Goal: Navigation & Orientation: Find specific page/section

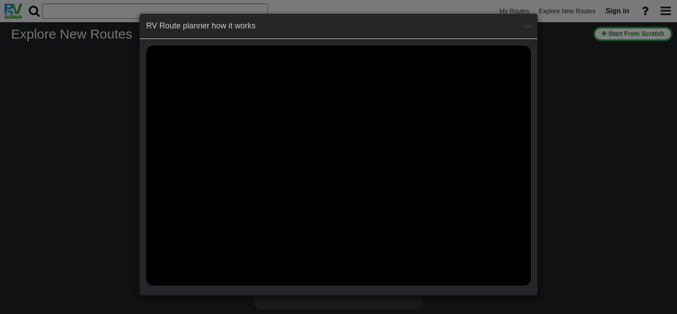
click at [528, 24] on span "×" at bounding box center [528, 24] width 5 height 10
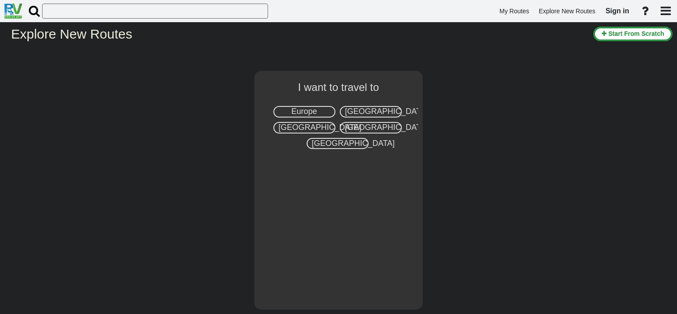
click at [369, 113] on span "[GEOGRAPHIC_DATA]" at bounding box center [386, 111] width 83 height 9
select select "number:2"
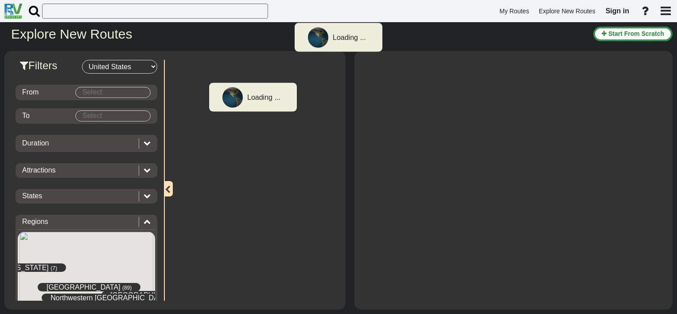
click at [119, 87] on body "Loading ... My Routes Explore New Routes Sign in × Name" at bounding box center [338, 157] width 677 height 314
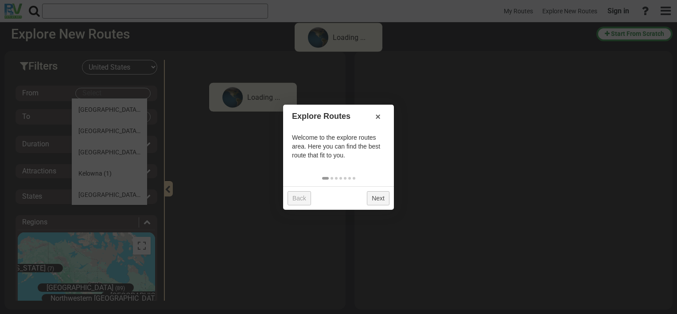
scroll to position [310, 0]
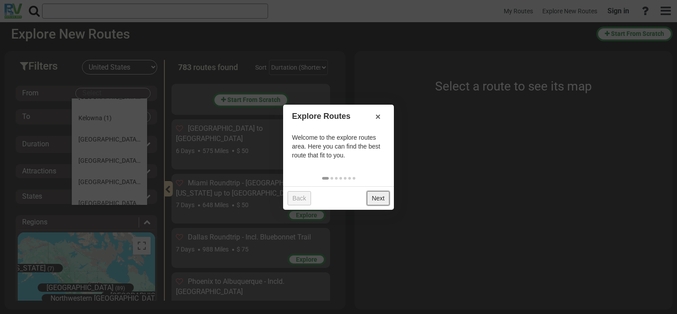
click at [375, 199] on link "Next" at bounding box center [378, 198] width 23 height 14
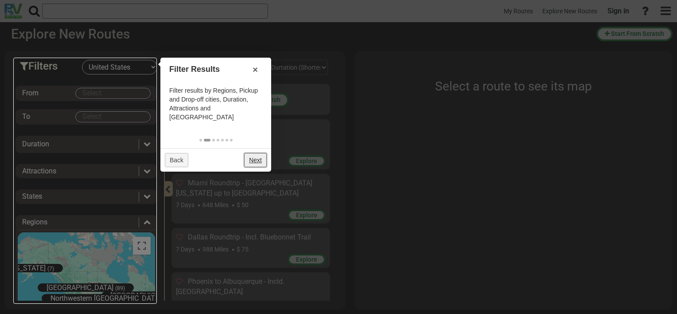
click at [255, 153] on link "Next" at bounding box center [255, 160] width 23 height 14
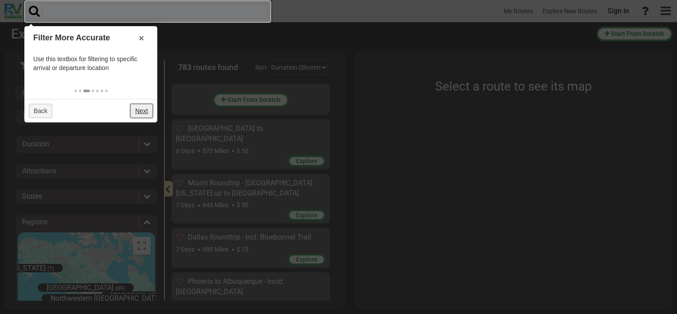
click at [144, 106] on link "Next" at bounding box center [141, 111] width 23 height 14
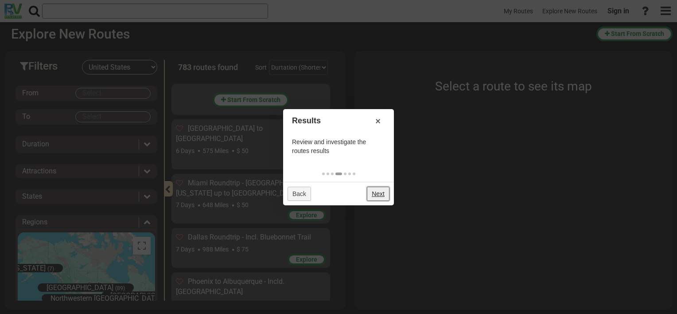
click at [376, 187] on link "Next" at bounding box center [378, 194] width 23 height 14
click at [380, 195] on link "Next" at bounding box center [378, 194] width 23 height 14
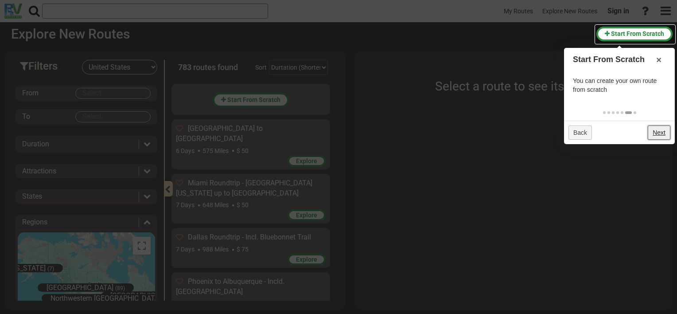
click at [667, 135] on link "Next" at bounding box center [659, 132] width 23 height 14
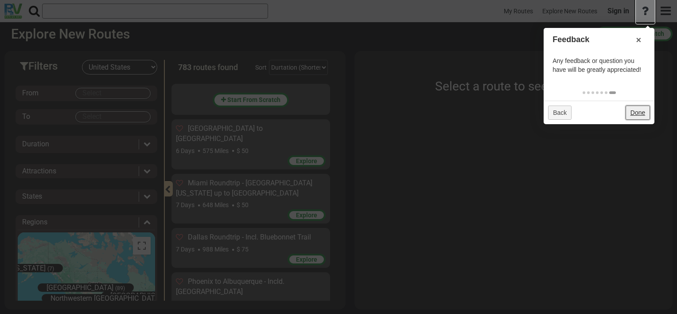
click at [638, 112] on link "Done" at bounding box center [638, 113] width 24 height 14
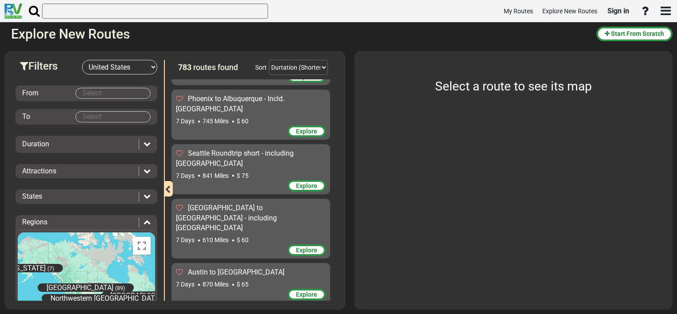
scroll to position [222, 0]
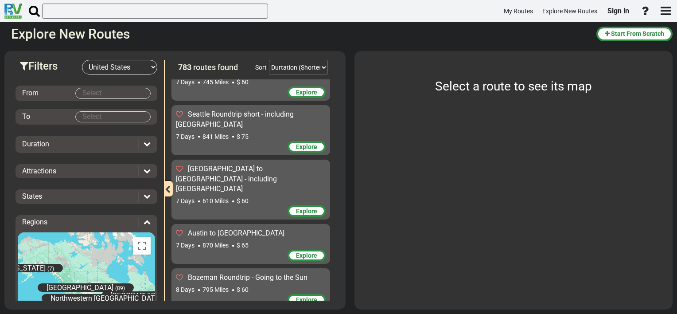
click at [125, 95] on body "My Routes Explore New Routes Sign in ×" at bounding box center [338, 157] width 677 height 314
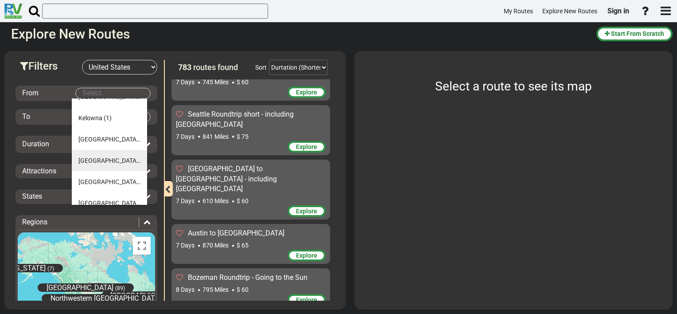
click at [109, 160] on span "[GEOGRAPHIC_DATA]" at bounding box center [109, 160] width 62 height 7
type input "[GEOGRAPHIC_DATA]"
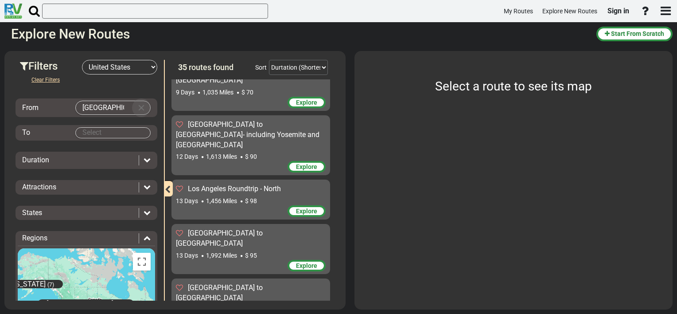
click at [135, 106] on button "Clear Input" at bounding box center [141, 107] width 13 height 13
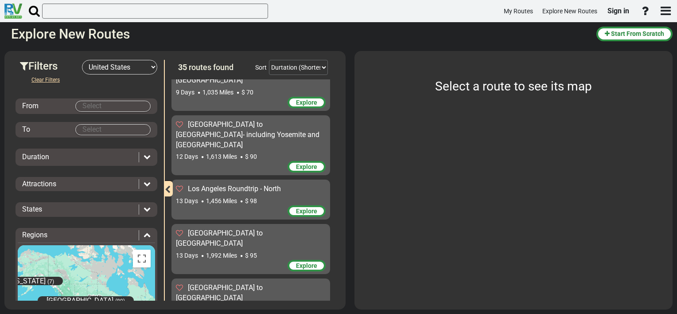
click at [126, 107] on input "Select" at bounding box center [113, 106] width 74 height 10
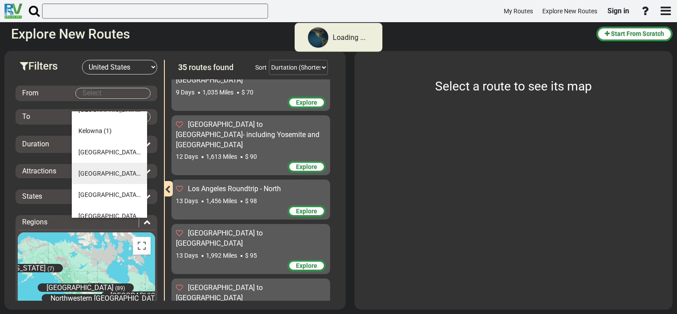
click at [99, 175] on span "[GEOGRAPHIC_DATA]" at bounding box center [109, 173] width 62 height 7
type input "[GEOGRAPHIC_DATA]"
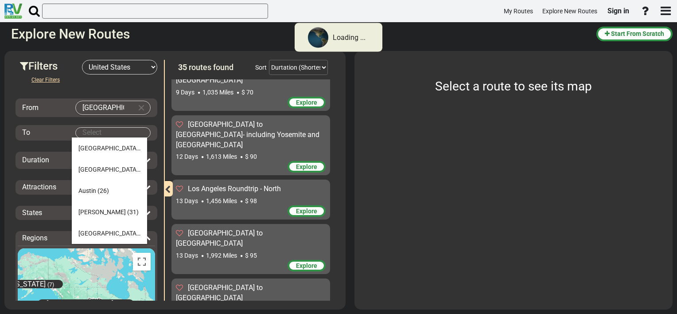
click at [113, 133] on body "Loading ... My Routes Explore New Routes Sign in × Name" at bounding box center [338, 157] width 677 height 314
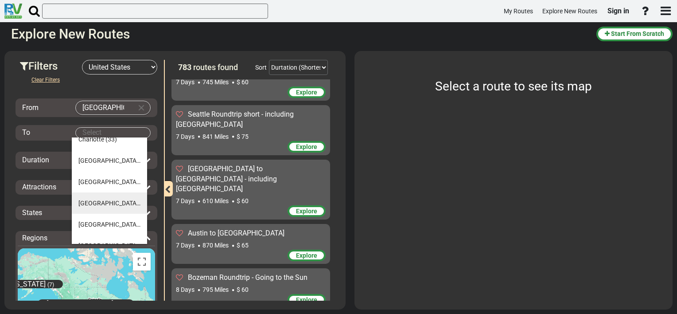
scroll to position [181, 0]
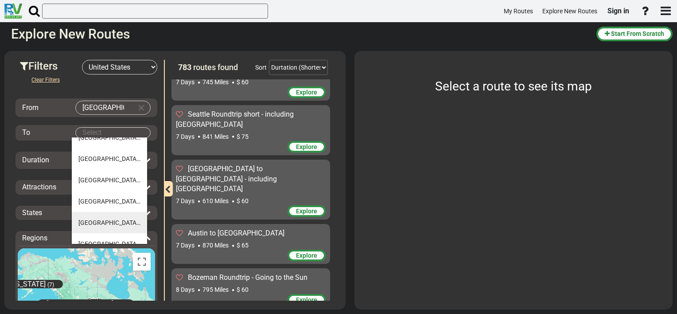
click at [106, 222] on span "[GEOGRAPHIC_DATA]" at bounding box center [109, 222] width 62 height 7
type input "[GEOGRAPHIC_DATA]"
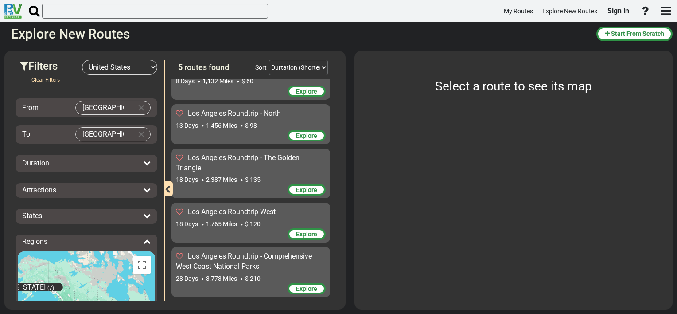
scroll to position [57, 0]
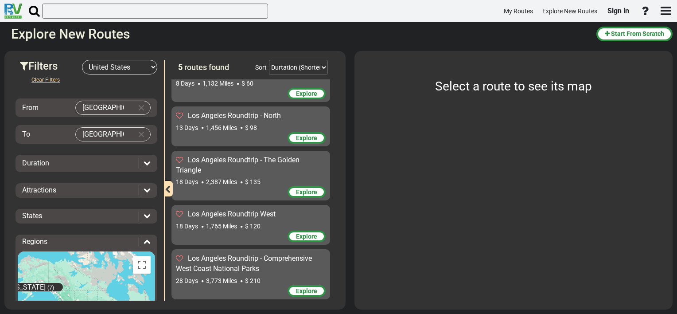
click at [102, 160] on div "Duration" at bounding box center [78, 163] width 112 height 10
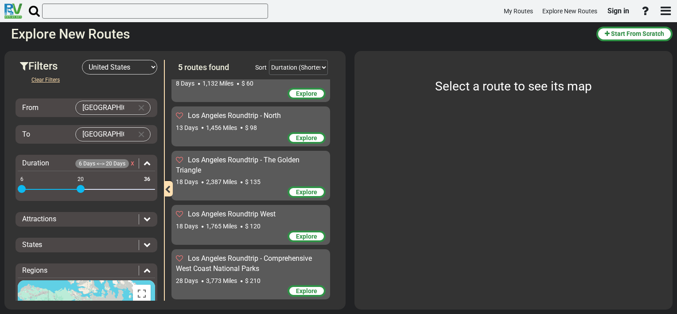
drag, startPoint x: 148, startPoint y: 189, endPoint x: 82, endPoint y: 193, distance: 66.2
click at [82, 191] on div "6 36 6 20" at bounding box center [86, 190] width 137 height 2
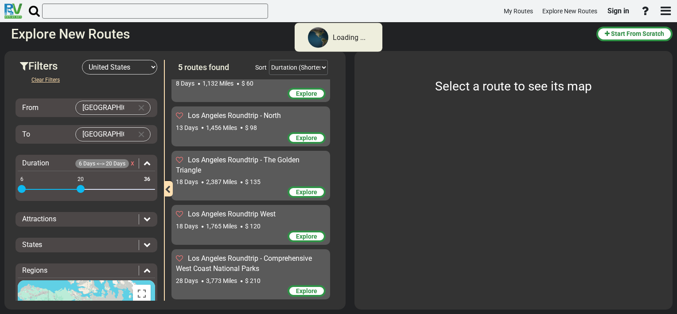
scroll to position [4, 0]
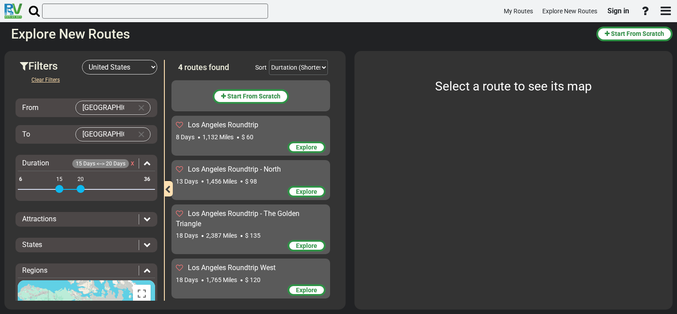
drag, startPoint x: 22, startPoint y: 187, endPoint x: 58, endPoint y: 190, distance: 36.0
click at [58, 190] on span at bounding box center [59, 189] width 8 height 8
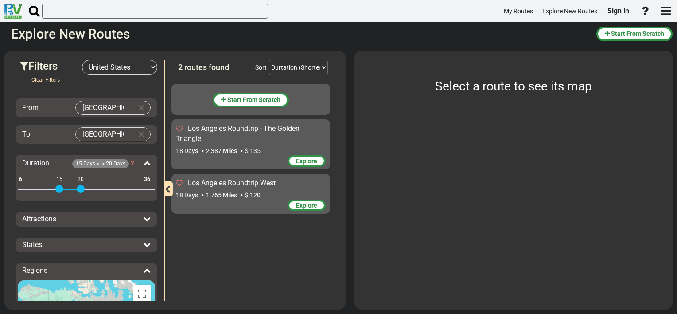
scroll to position [0, 0]
drag, startPoint x: 82, startPoint y: 188, endPoint x: 89, endPoint y: 189, distance: 7.2
click at [89, 189] on span at bounding box center [89, 189] width 8 height 8
drag, startPoint x: 60, startPoint y: 188, endPoint x: 55, endPoint y: 190, distance: 5.8
click at [55, 190] on span at bounding box center [55, 189] width 8 height 8
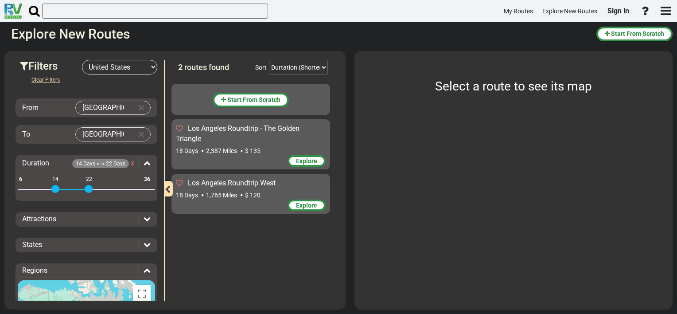
click at [46, 218] on span "Attractions" at bounding box center [39, 219] width 34 height 8
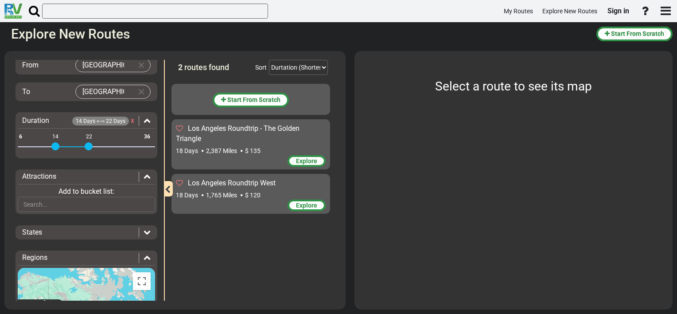
scroll to position [133, 0]
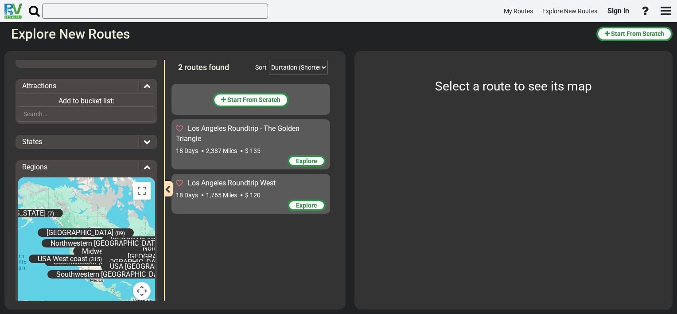
click at [219, 148] on span "2,387 Miles" at bounding box center [221, 150] width 31 height 7
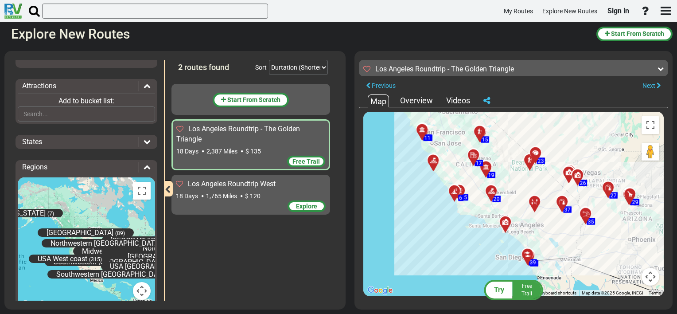
drag, startPoint x: 523, startPoint y: 199, endPoint x: 532, endPoint y: 188, distance: 13.9
click at [532, 188] on div "To activate drag with keyboard, press Alt + Enter. Once in keyboard drag state,…" at bounding box center [514, 204] width 301 height 184
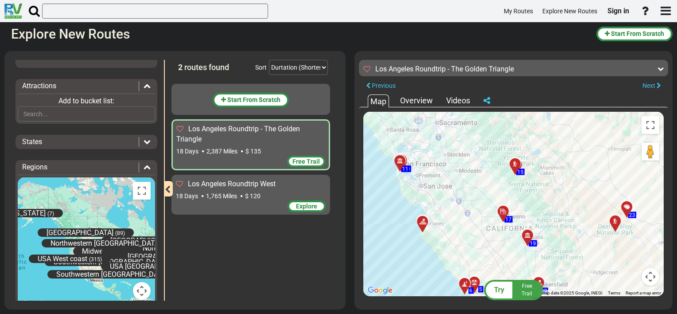
drag, startPoint x: 449, startPoint y: 160, endPoint x: 472, endPoint y: 220, distance: 63.9
click at [472, 220] on div "To activate drag with keyboard, press Alt + Enter. Once in keyboard drag state,…" at bounding box center [514, 204] width 301 height 184
click at [418, 106] on div "Map Overview Videos" at bounding box center [514, 100] width 301 height 13
click at [422, 102] on div "Overview" at bounding box center [416, 101] width 37 height 12
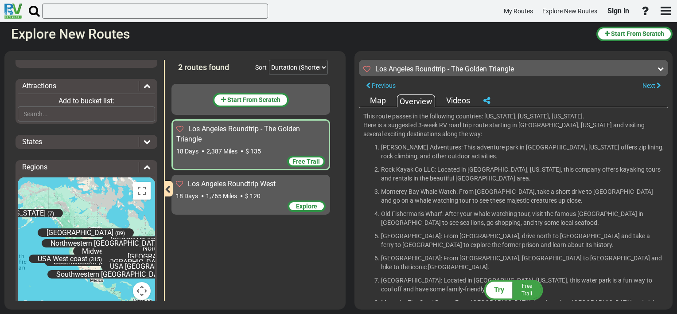
click at [457, 97] on div "Videos" at bounding box center [458, 101] width 28 height 12
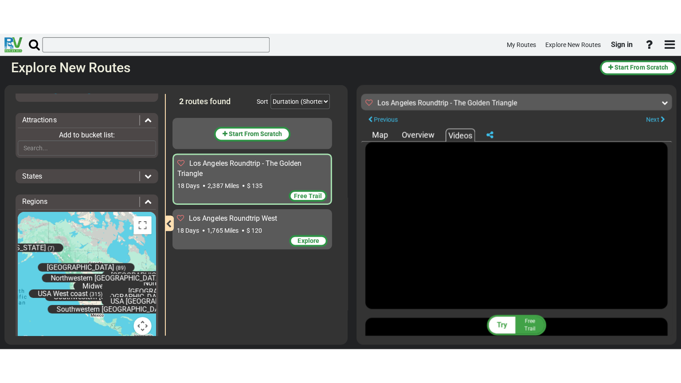
scroll to position [0, 0]
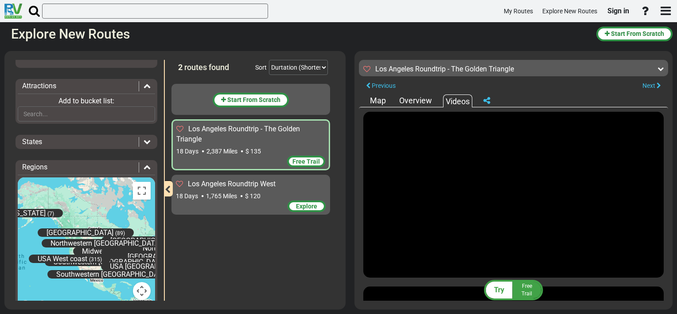
click at [378, 100] on div "Map" at bounding box center [378, 101] width 20 height 12
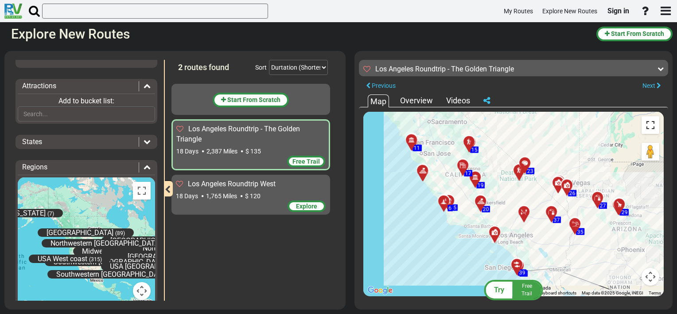
click at [646, 123] on button "Toggle fullscreen view" at bounding box center [651, 125] width 18 height 18
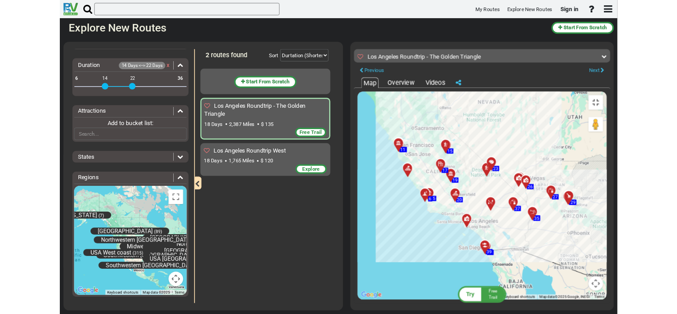
scroll to position [82, 0]
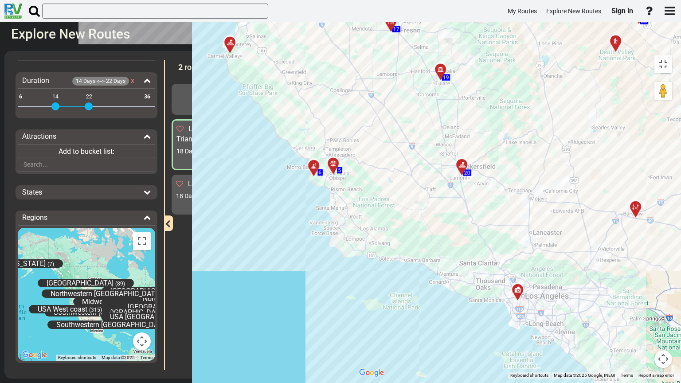
drag, startPoint x: 289, startPoint y: 184, endPoint x: 356, endPoint y: 213, distance: 73.1
click at [356, 213] on div "To activate drag with keyboard, press Alt + Enter. Once in keyboard drag state,…" at bounding box center [516, 215] width 322 height 328
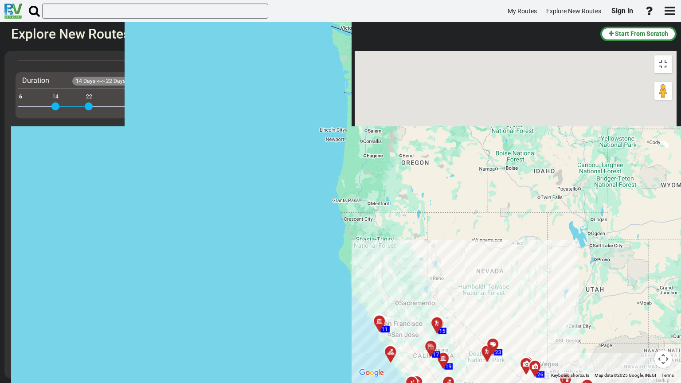
drag, startPoint x: 401, startPoint y: 65, endPoint x: 310, endPoint y: 284, distance: 237.1
click at [355, 291] on div "To activate drag with keyboard, press Alt + Enter. Once in keyboard drag state,…" at bounding box center [516, 215] width 322 height 328
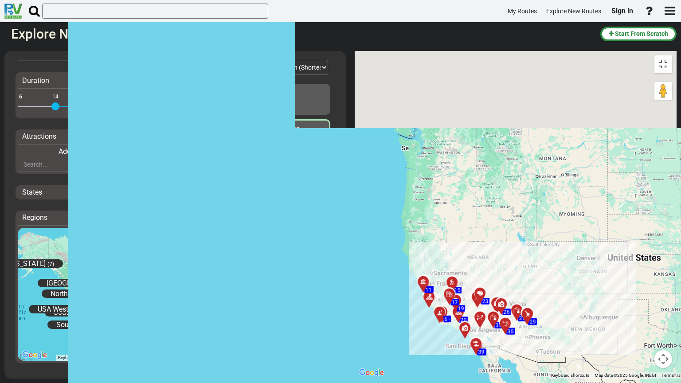
drag, startPoint x: 417, startPoint y: 64, endPoint x: 346, endPoint y: 170, distance: 127.6
click at [355, 170] on div "To activate drag with keyboard, press Alt + Enter. Once in keyboard drag state,…" at bounding box center [516, 215] width 322 height 328
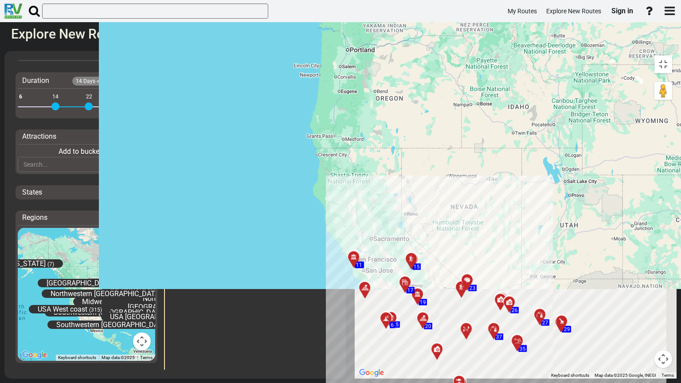
drag, startPoint x: 324, startPoint y: 84, endPoint x: 395, endPoint y: 22, distance: 94.9
click at [396, 51] on div "To activate drag with keyboard, press Alt + Enter. Once in keyboard drag state,…" at bounding box center [516, 215] width 322 height 328
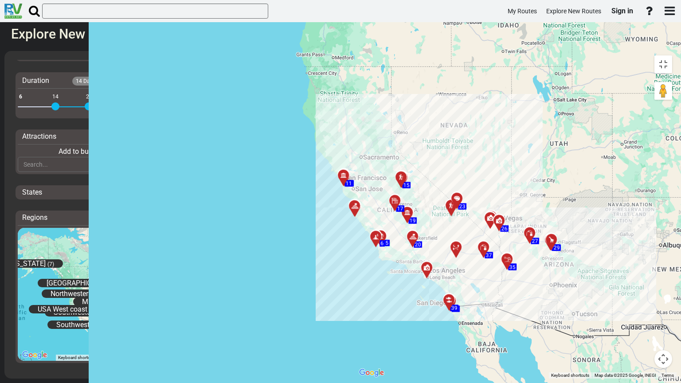
drag, startPoint x: 291, startPoint y: 131, endPoint x: 279, endPoint y: 112, distance: 22.5
click at [355, 112] on div "To activate drag with keyboard, press Alt + Enter. Once in keyboard drag state,…" at bounding box center [516, 215] width 322 height 328
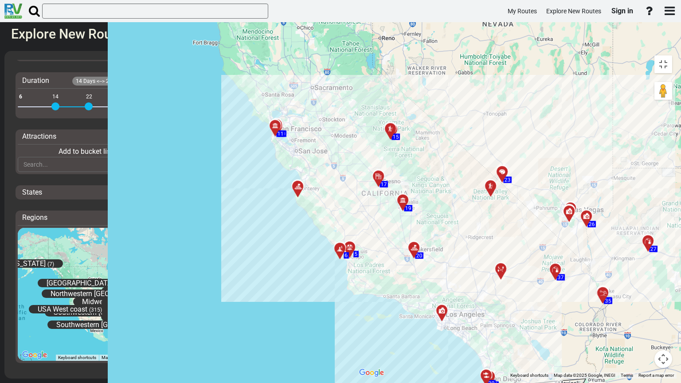
drag, startPoint x: 203, startPoint y: 209, endPoint x: 268, endPoint y: 164, distance: 78.7
click at [355, 165] on div "To activate drag with keyboard, press Alt + Enter. Once in keyboard drag state,…" at bounding box center [516, 215] width 322 height 328
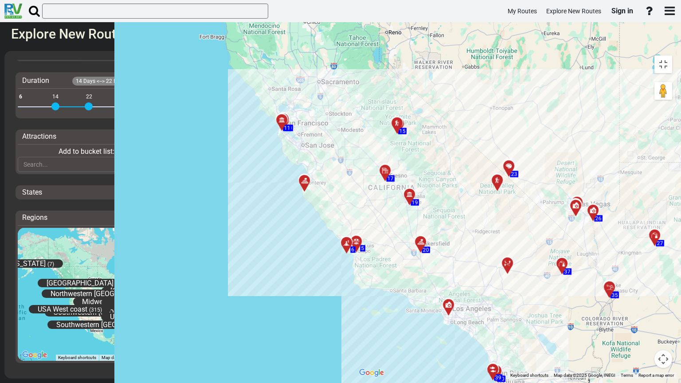
click at [670, 55] on button "Toggle fullscreen view" at bounding box center [663, 64] width 18 height 18
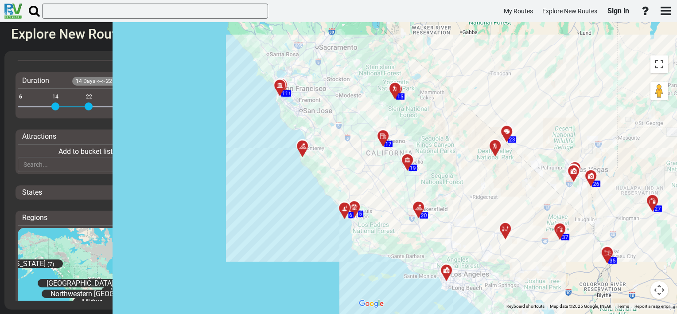
scroll to position [133, 0]
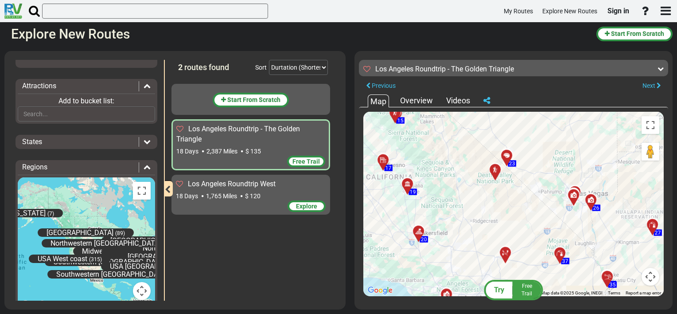
click at [243, 192] on div "18 Days 1,765 Miles $ 120" at bounding box center [251, 196] width 150 height 9
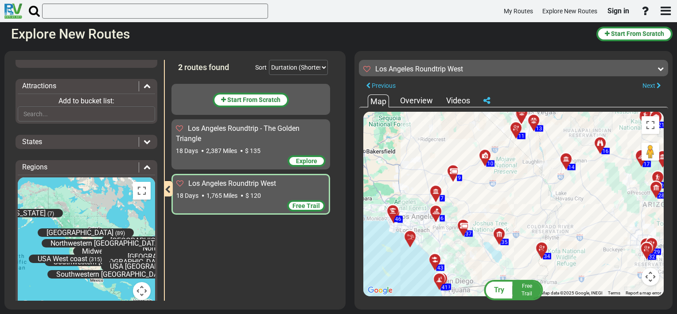
drag, startPoint x: 526, startPoint y: 192, endPoint x: 548, endPoint y: 199, distance: 22.9
click at [548, 199] on div "To activate drag with keyboard, press Alt + Enter. Once in keyboard drag state,…" at bounding box center [514, 204] width 301 height 184
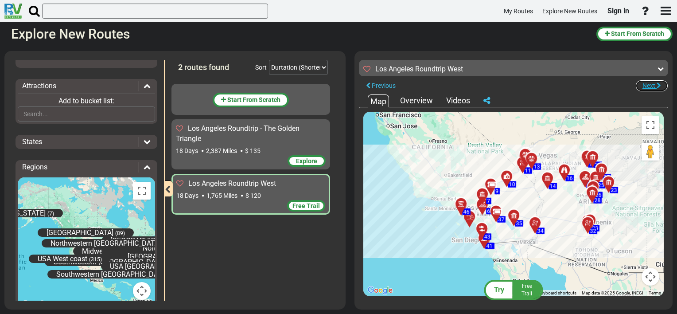
click at [656, 84] on button "Next" at bounding box center [652, 86] width 33 height 12
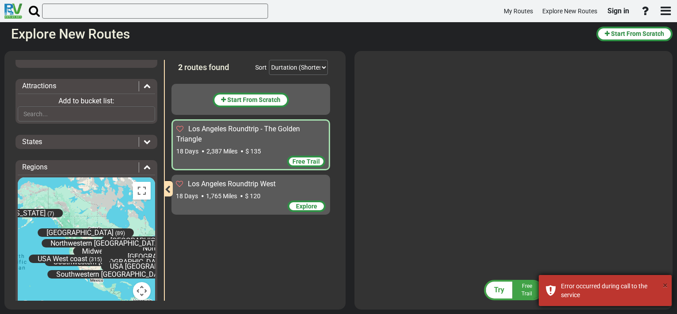
click at [666, 286] on button "×" at bounding box center [665, 285] width 5 height 13
